Goal: Information Seeking & Learning: Check status

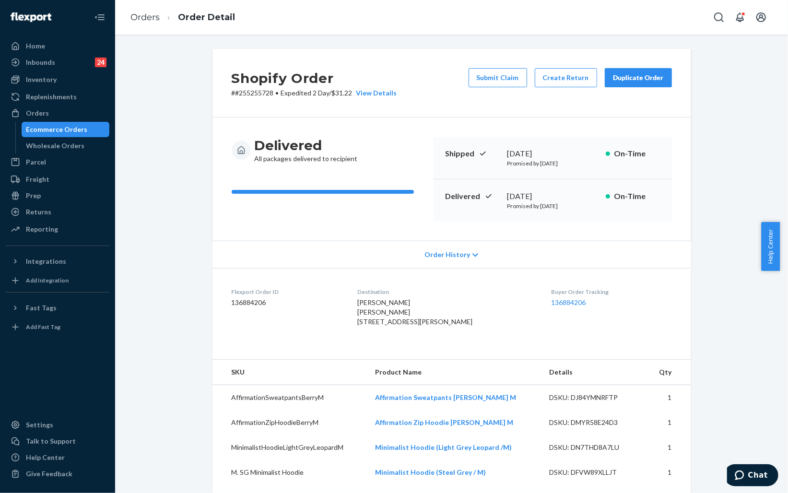
drag, startPoint x: 0, startPoint y: 0, endPoint x: 63, endPoint y: 127, distance: 142.0
click at [63, 127] on div "Ecommerce Orders" at bounding box center [56, 130] width 61 height 10
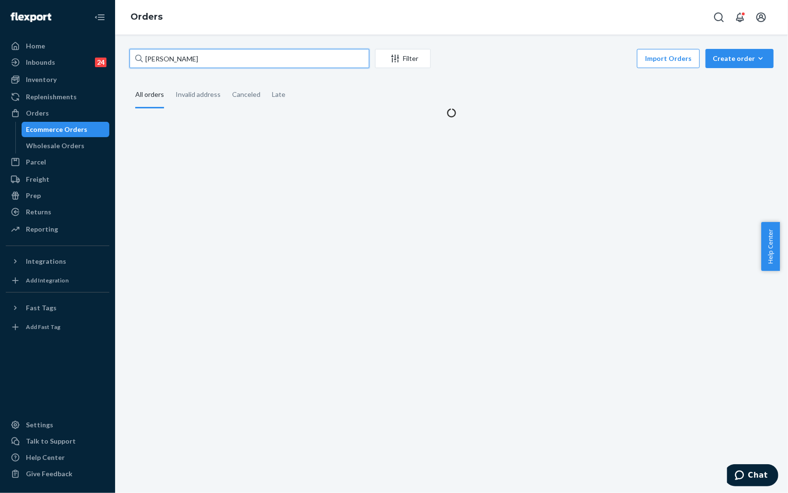
click at [256, 58] on input "[PERSON_NAME]" at bounding box center [250, 58] width 240 height 19
paste input "255291442"
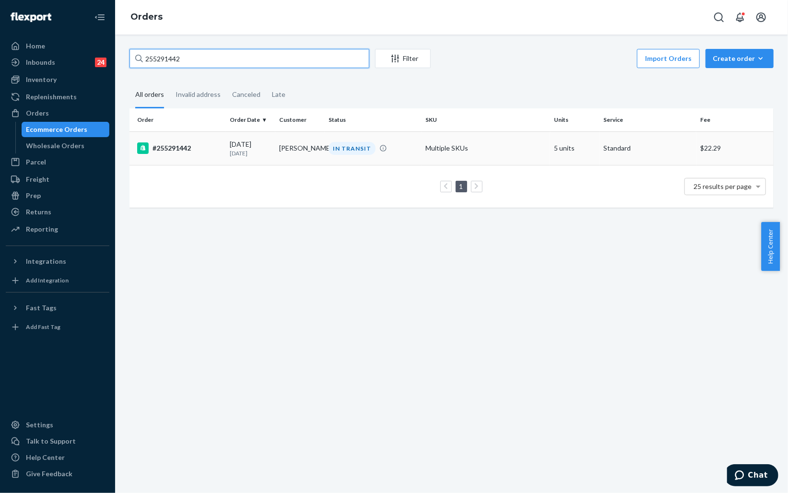
type input "255291442"
click at [219, 151] on div "#255291442" at bounding box center [179, 148] width 85 height 12
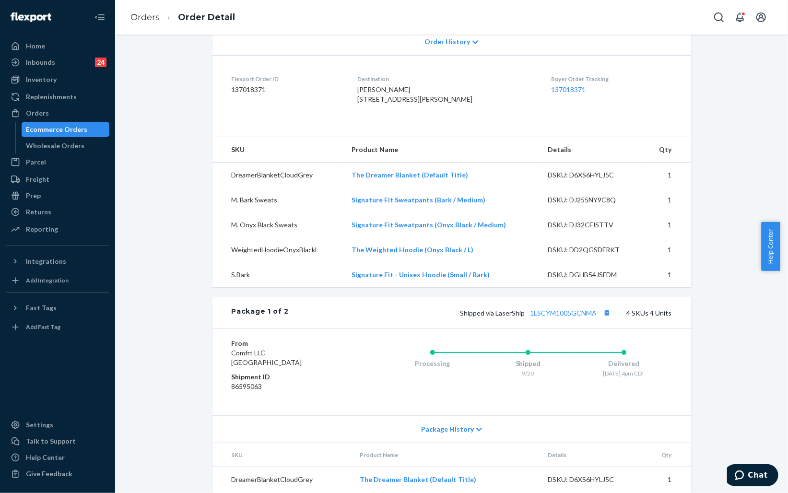
scroll to position [522, 0]
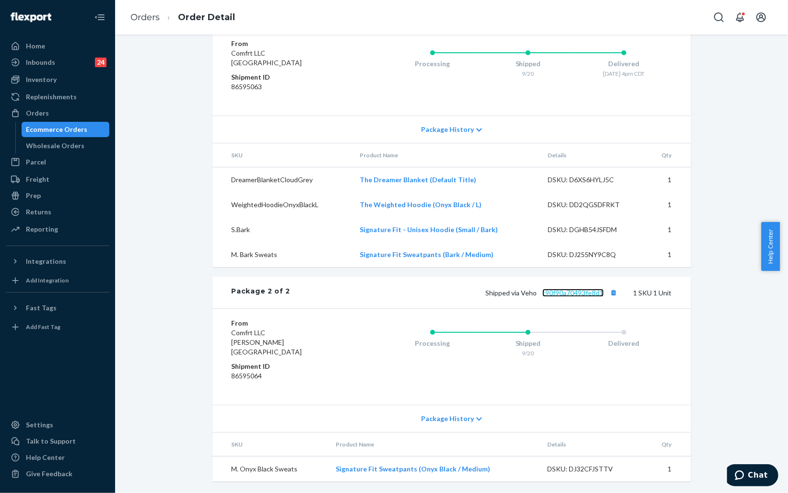
click at [584, 297] on link "c90f90a70493fe8d1" at bounding box center [572, 293] width 61 height 8
click at [742, 474] on icon "Chat" at bounding box center [739, 475] width 10 height 10
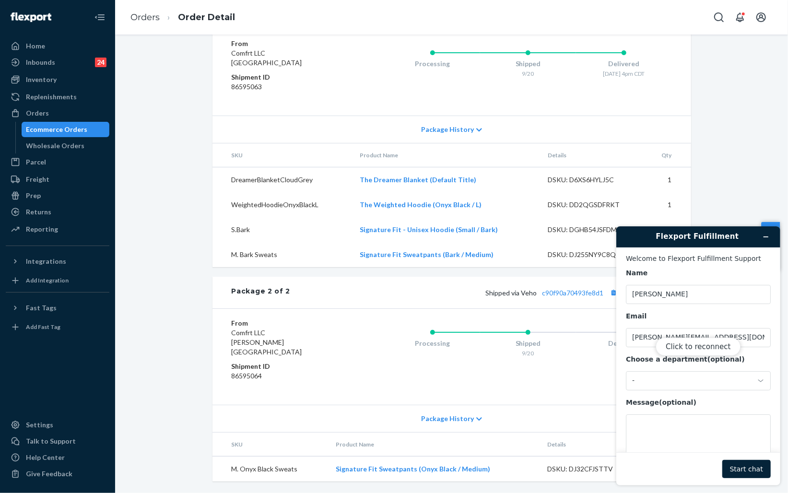
scroll to position [0, 0]
click at [680, 345] on button "Click to reconnect" at bounding box center [697, 346] width 85 height 18
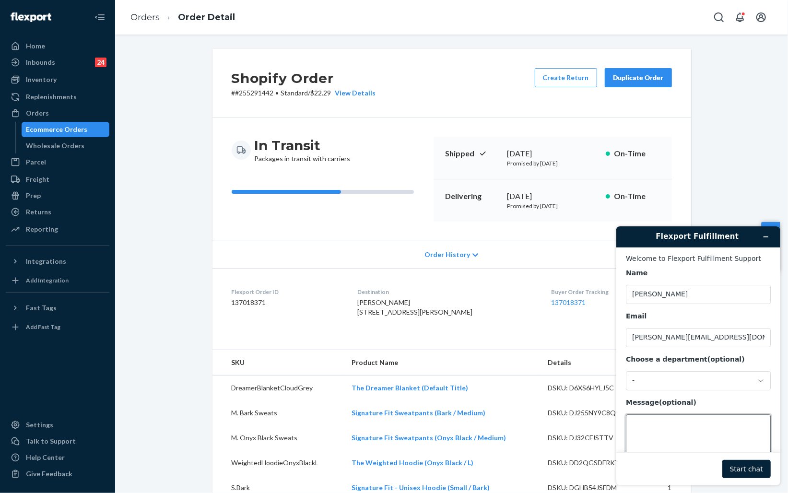
click at [671, 429] on textarea "Message (optional)" at bounding box center [697, 441] width 145 height 54
paste textarea "255252326"
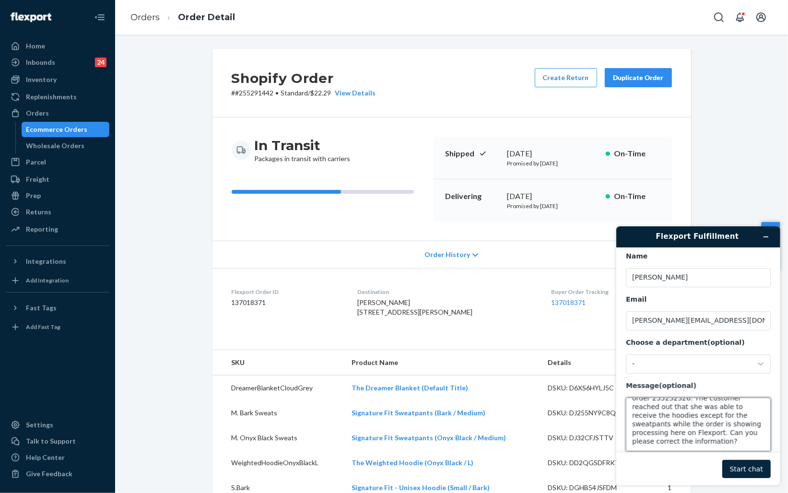
scroll to position [17, 0]
type textarea "I want to check with the status for the order 255252326. The customer reached o…"
click at [754, 468] on button "Start chat" at bounding box center [746, 468] width 48 height 18
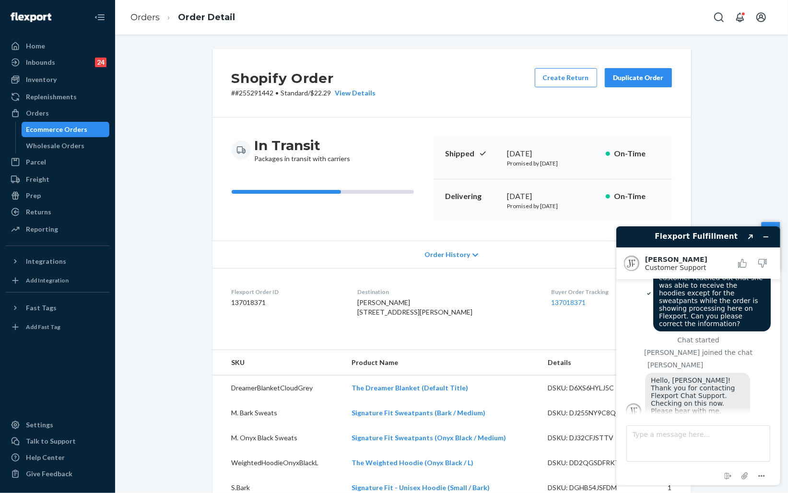
scroll to position [29, 0]
click at [86, 126] on div "Ecommerce Orders" at bounding box center [66, 129] width 86 height 13
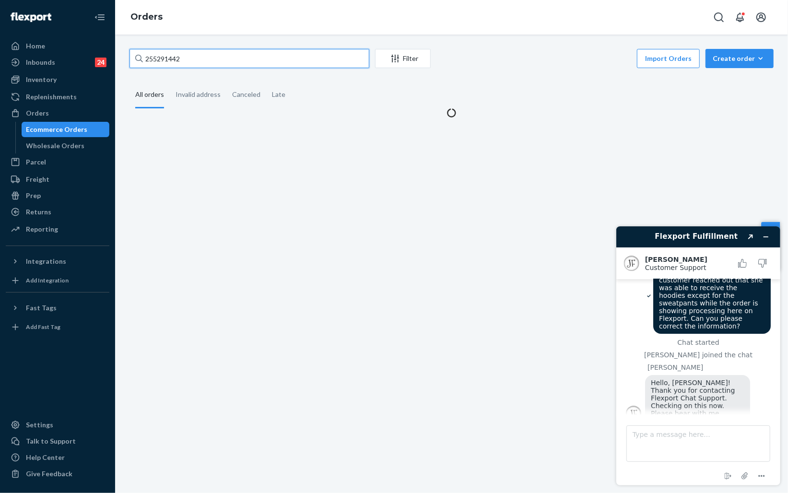
click at [255, 57] on input "255291442" at bounding box center [250, 58] width 240 height 19
paste input "52326"
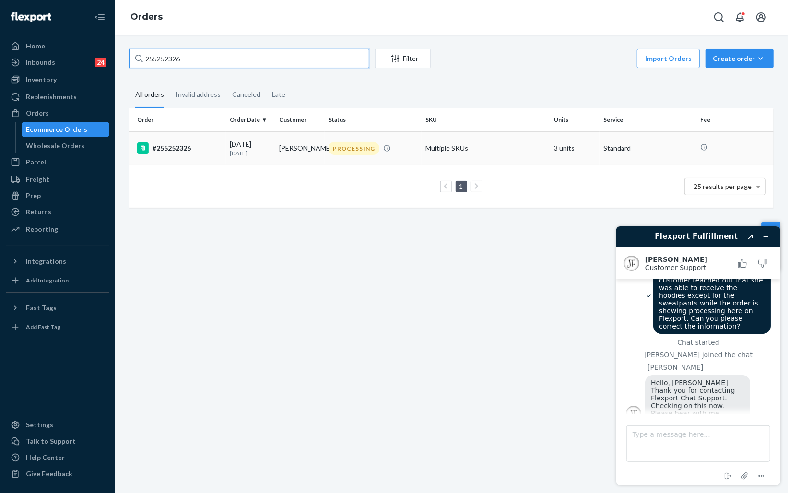
type input "255252326"
click at [208, 151] on div "#255252326" at bounding box center [179, 148] width 85 height 12
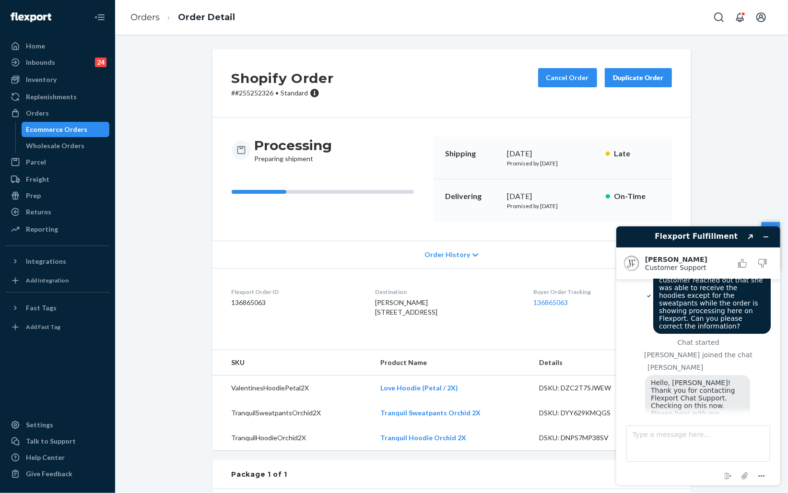
scroll to position [101, 0]
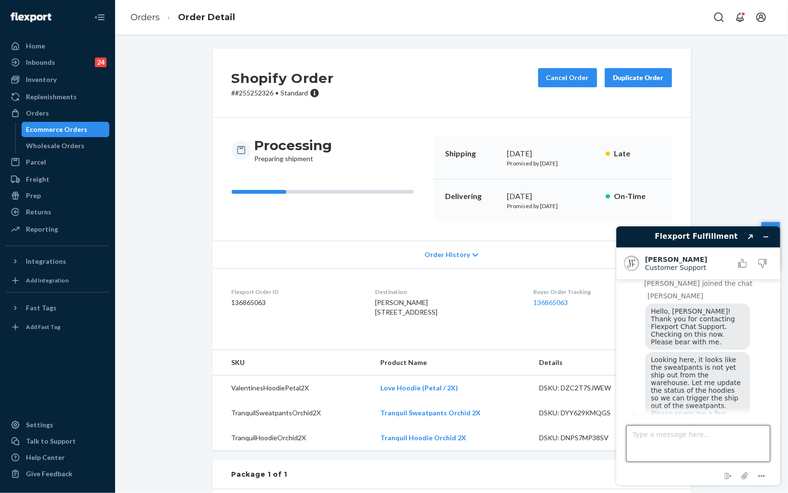
click at [688, 438] on textarea "Type a message here..." at bounding box center [698, 443] width 144 height 36
click at [702, 442] on textarea "Type a message here..." at bounding box center [698, 443] width 144 height 36
type textarea "Sure"
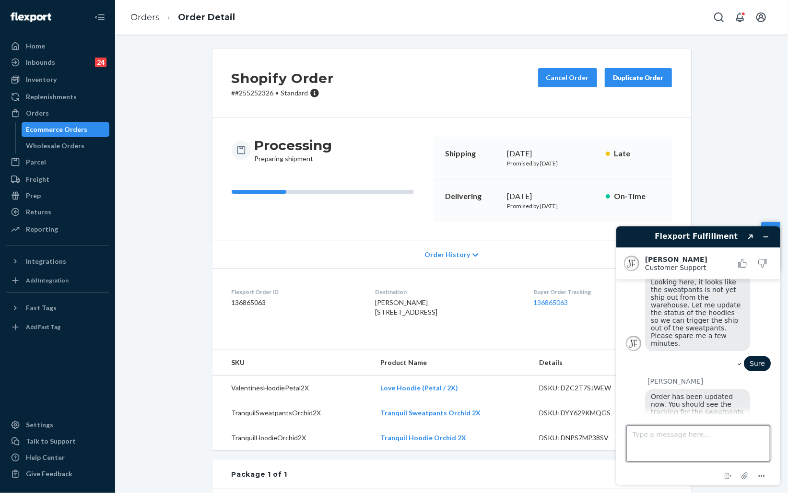
scroll to position [204, 0]
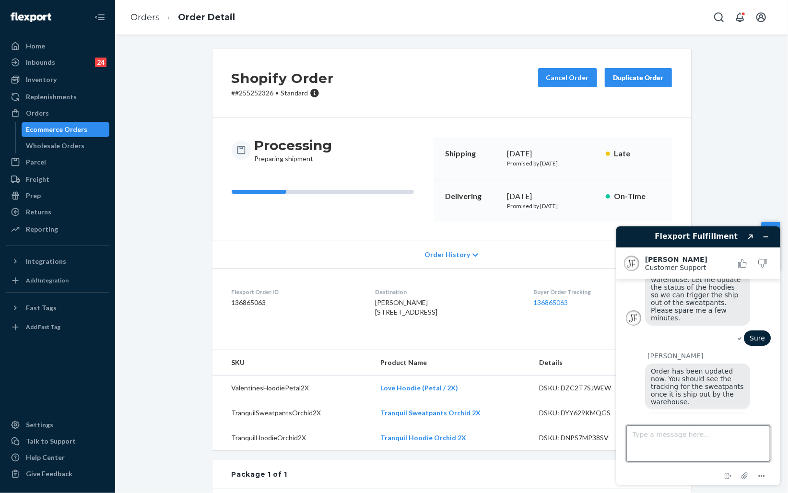
click at [695, 434] on textarea "Type a message here..." at bounding box center [698, 443] width 144 height 36
type textarea "Nothing more. Thanks for the help"
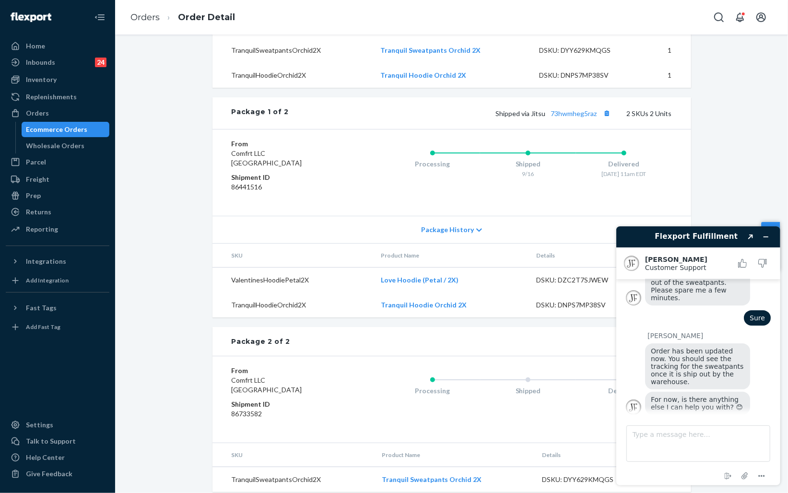
scroll to position [392, 0]
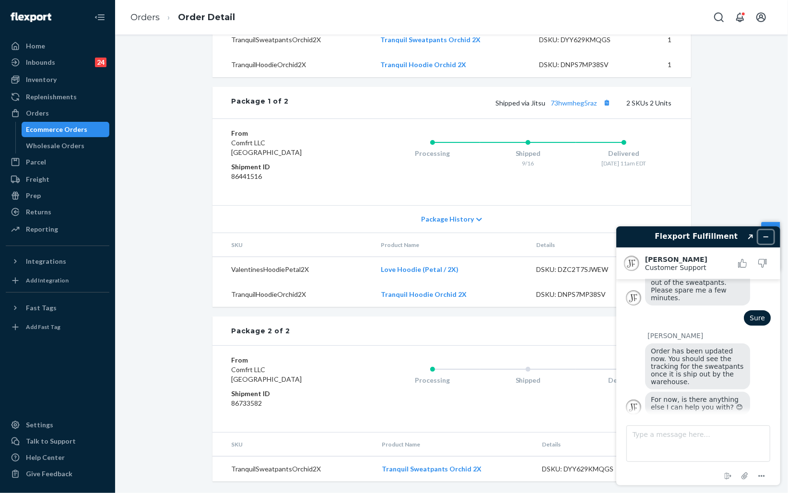
click at [767, 236] on icon "Minimize widget" at bounding box center [766, 236] width 4 height 0
